Goal: Check status: Check status

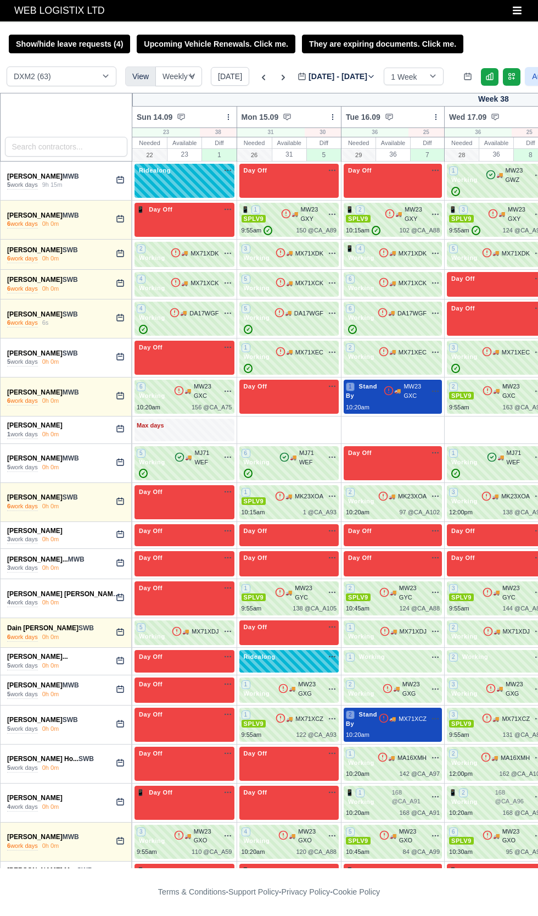
select select "1"
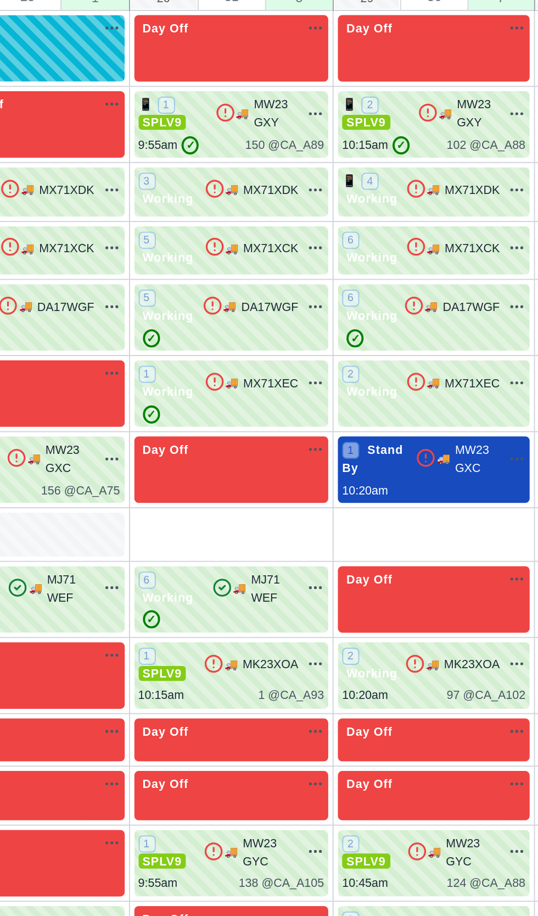
scroll to position [1, 0]
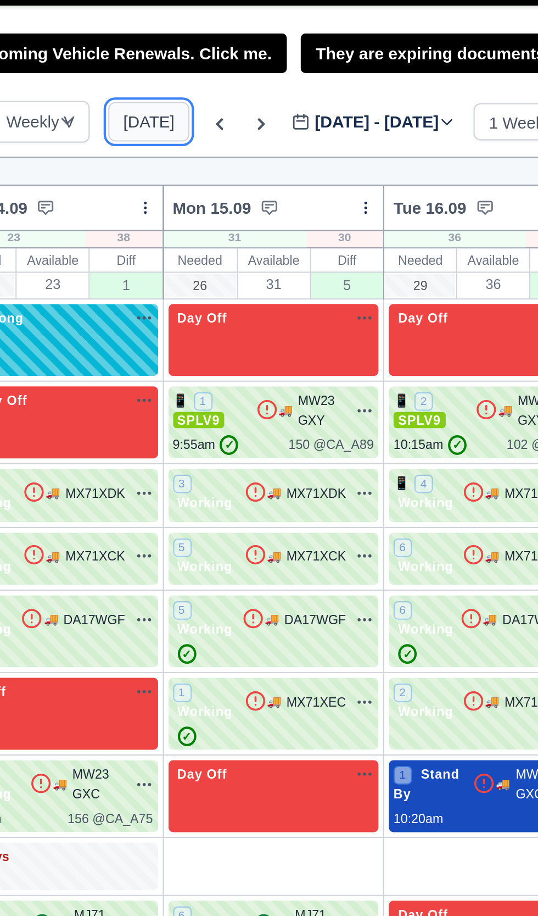
click at [230, 80] on button "[DATE]" at bounding box center [230, 76] width 38 height 19
type input "2025-09-19"
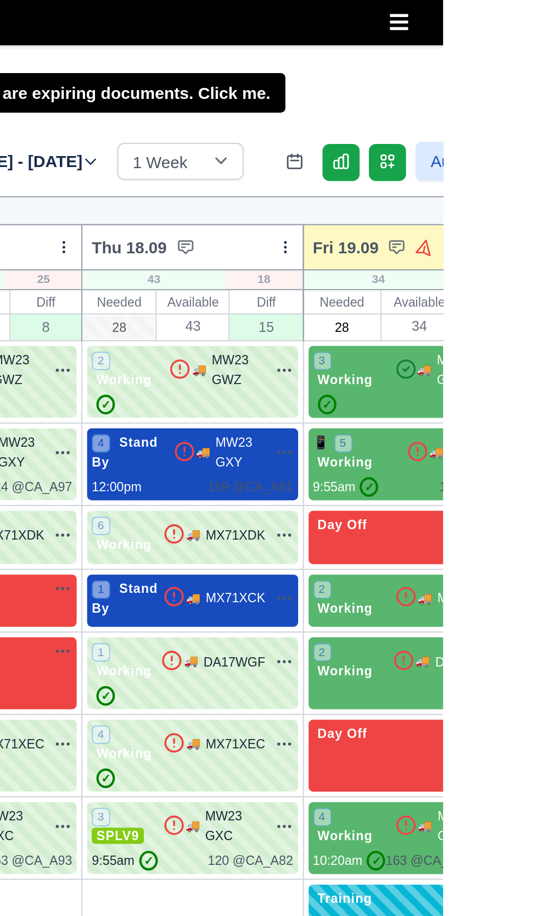
scroll to position [0, 180]
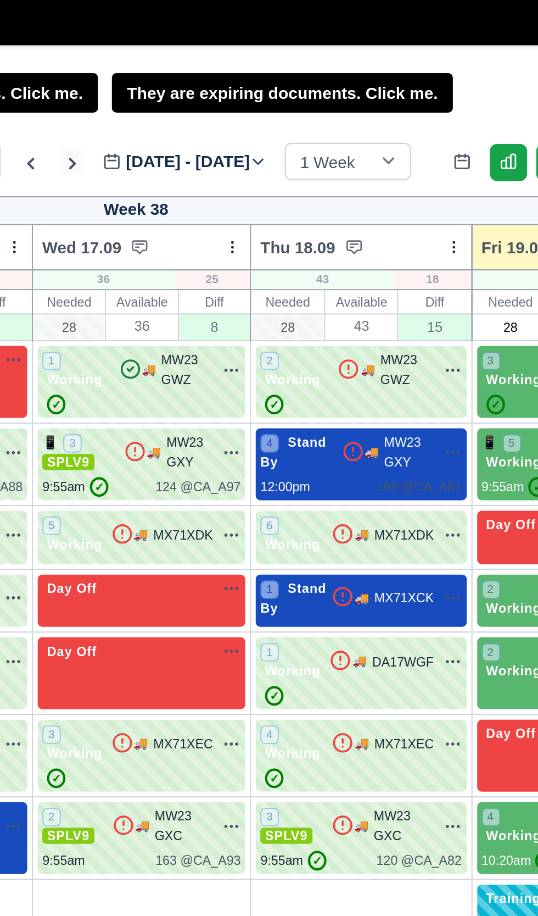
click at [280, 77] on icon at bounding box center [283, 77] width 11 height 11
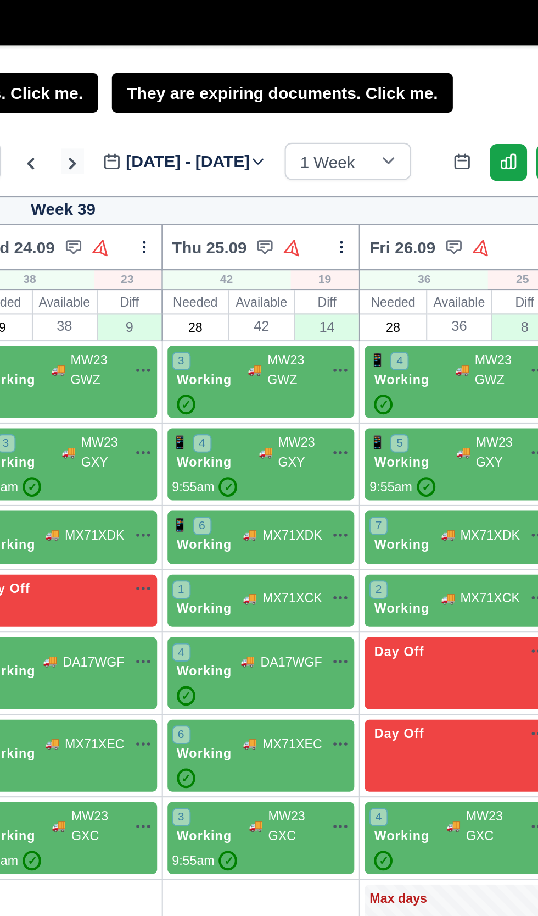
type input "2025-09-26"
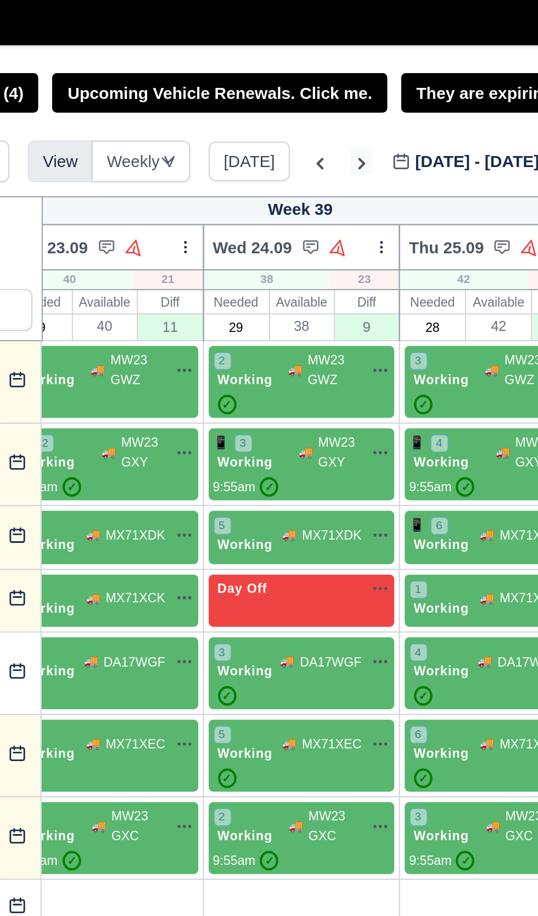
scroll to position [0, 206]
